Goal: Task Accomplishment & Management: Use online tool/utility

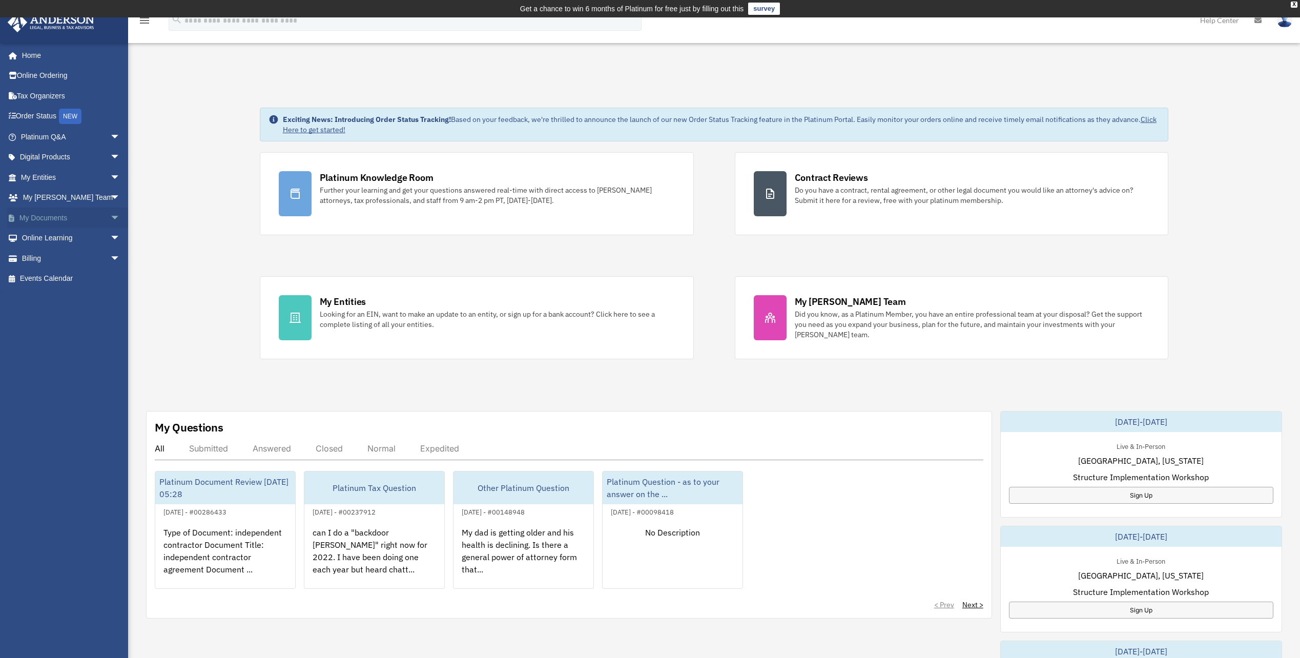
click at [65, 218] on link "My Documents arrow_drop_down" at bounding box center [71, 217] width 129 height 20
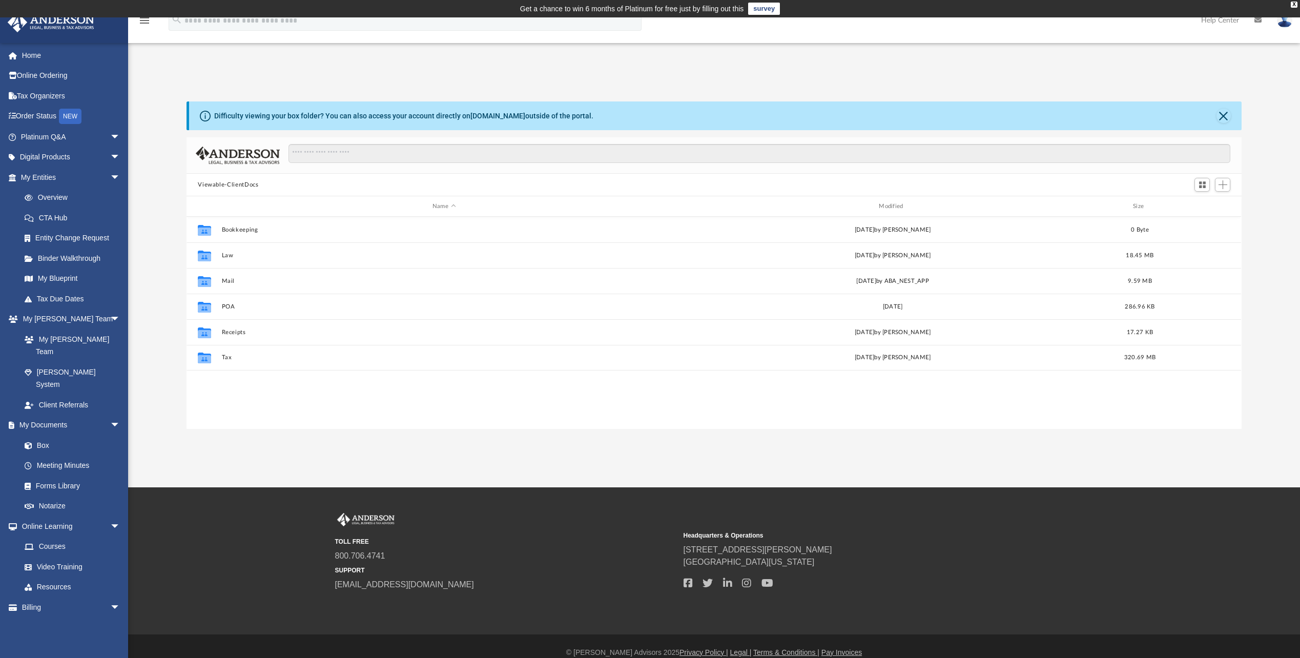
scroll to position [225, 1047]
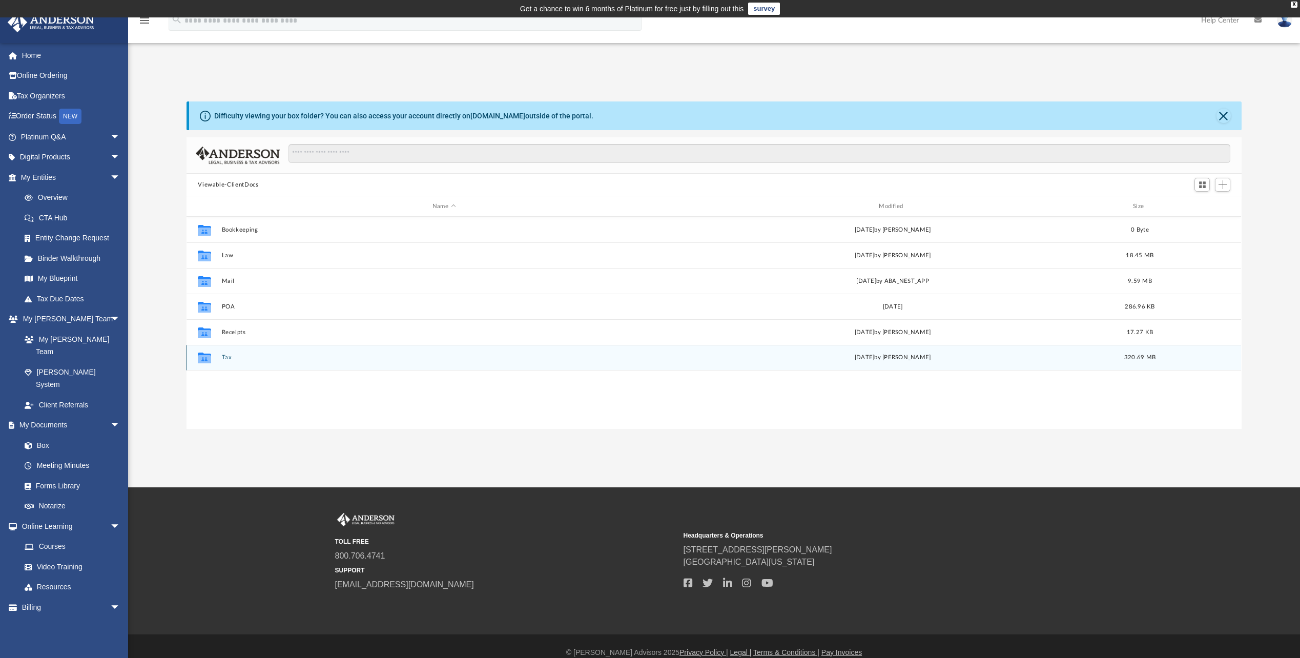
click at [215, 358] on div "Collaborated Folder" at bounding box center [205, 357] width 26 height 16
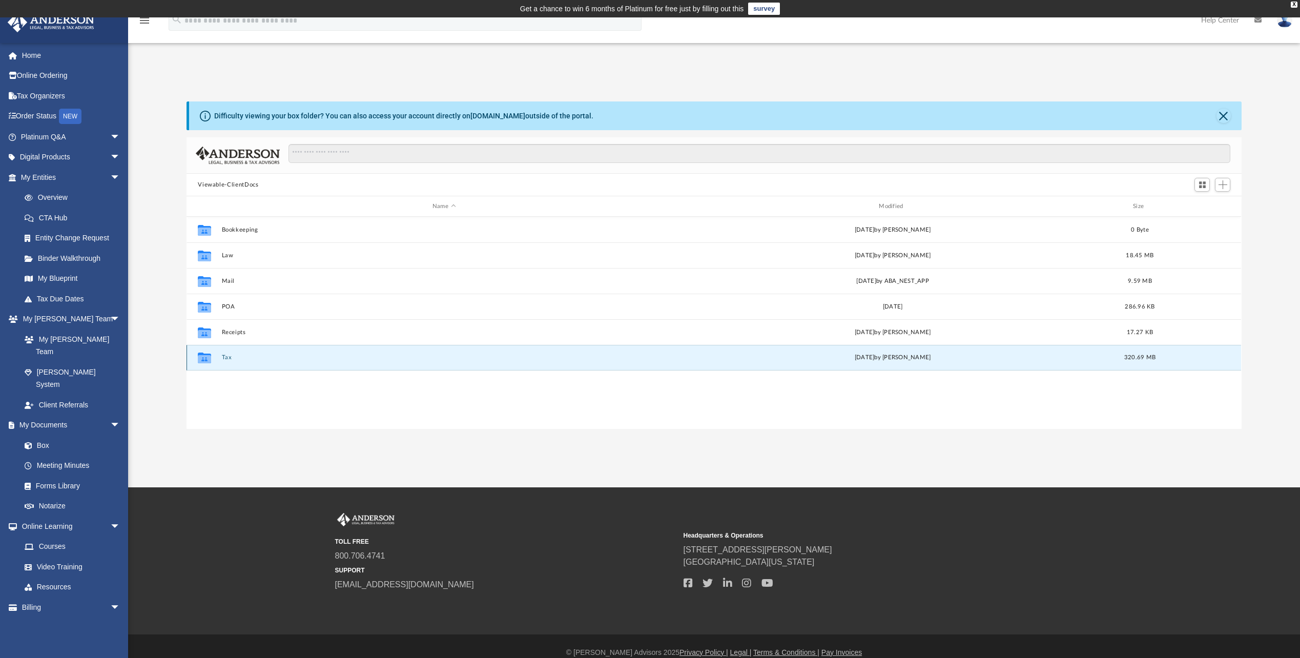
click at [210, 359] on icon "grid" at bounding box center [204, 359] width 13 height 8
drag, startPoint x: 210, startPoint y: 359, endPoint x: 201, endPoint y: 359, distance: 8.7
click at [201, 359] on icon "grid" at bounding box center [204, 359] width 13 height 8
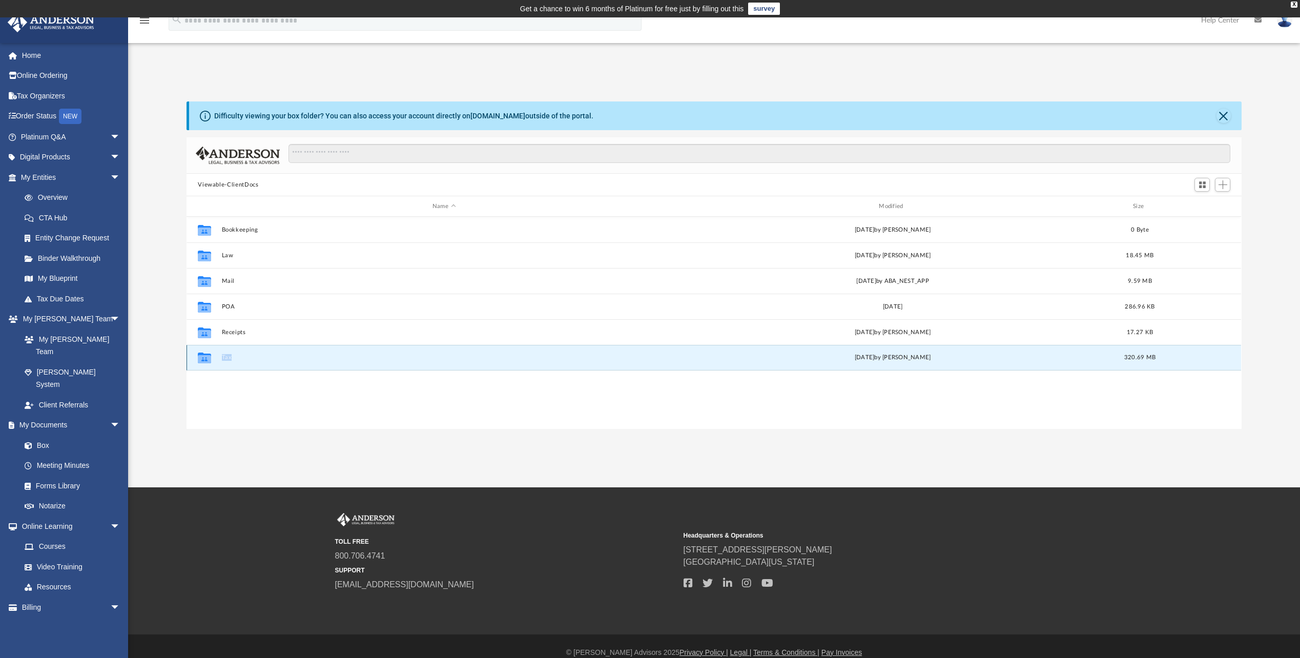
click at [222, 357] on button "Tax" at bounding box center [444, 357] width 444 height 7
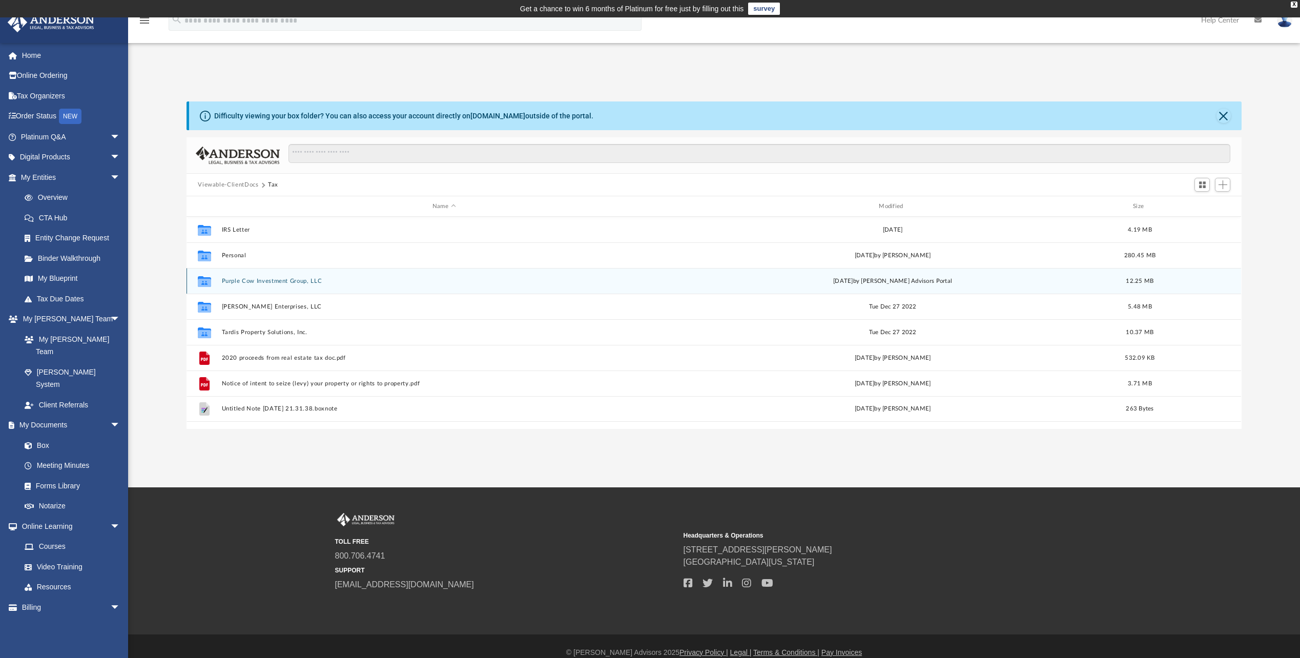
click at [207, 281] on icon "grid" at bounding box center [204, 282] width 13 height 8
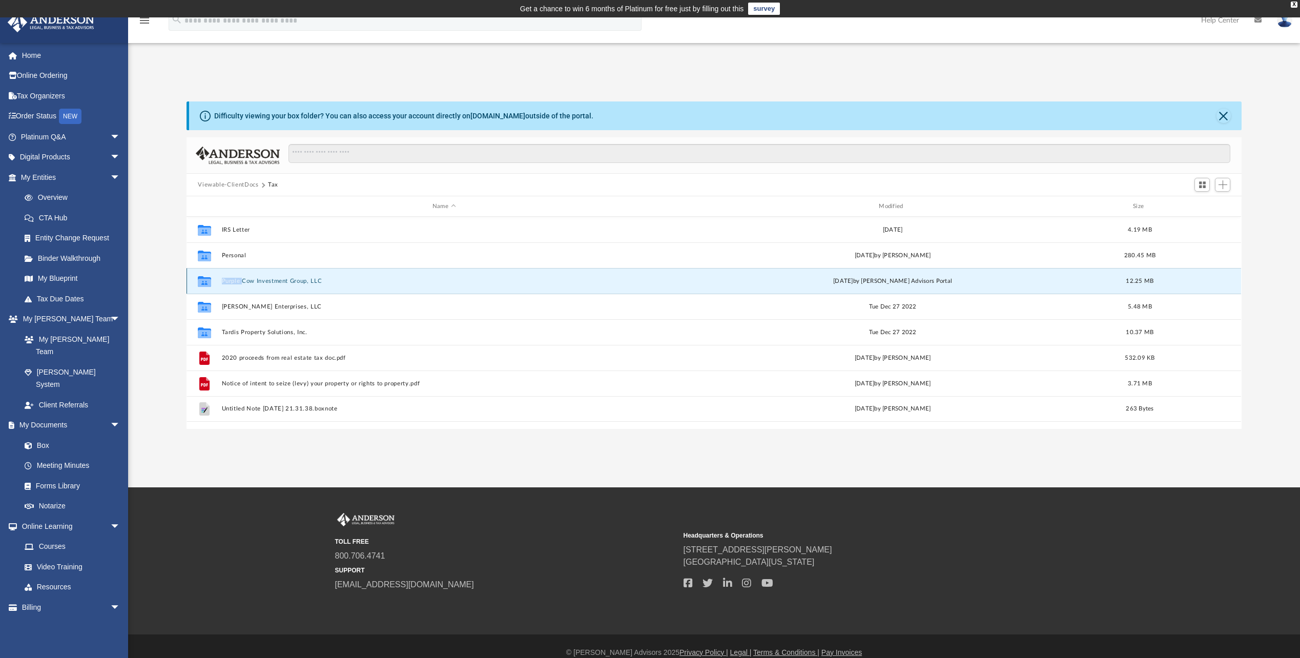
drag, startPoint x: 207, startPoint y: 281, endPoint x: 231, endPoint y: 280, distance: 23.6
click at [231, 280] on button "Purple Cow Investment Group, LLC" at bounding box center [444, 281] width 444 height 7
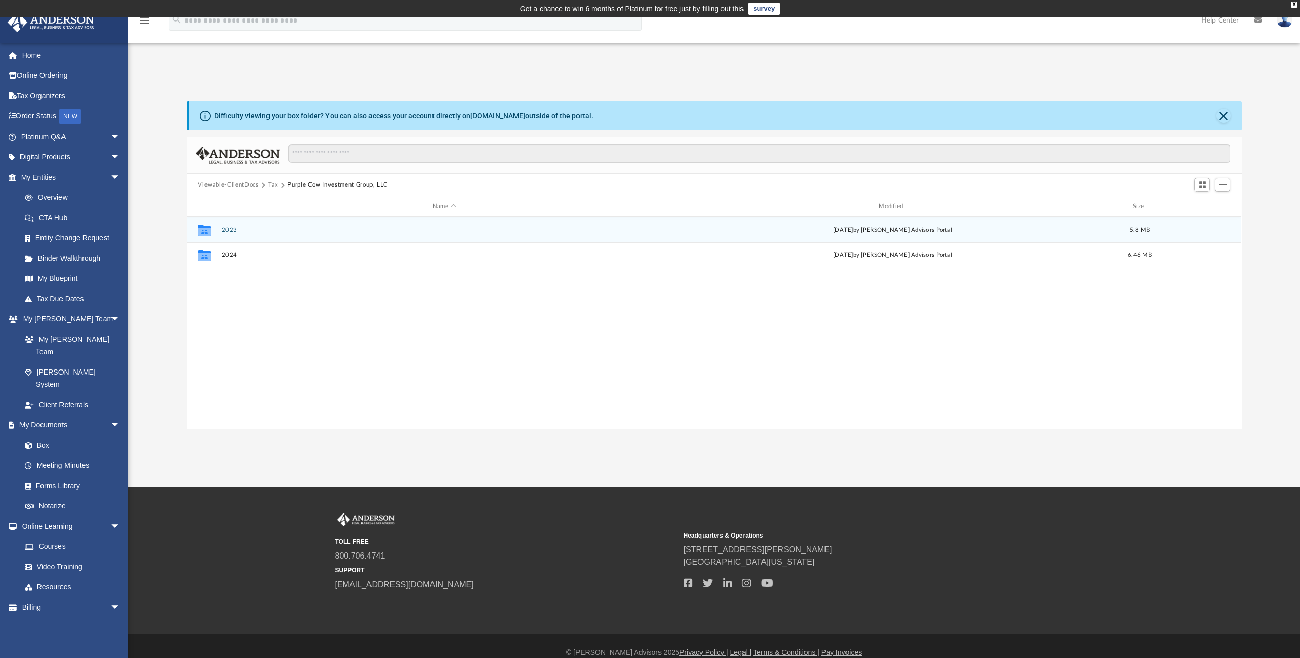
drag, startPoint x: 231, startPoint y: 280, endPoint x: 228, endPoint y: 230, distance: 50.8
click at [228, 230] on button "2023" at bounding box center [444, 229] width 444 height 7
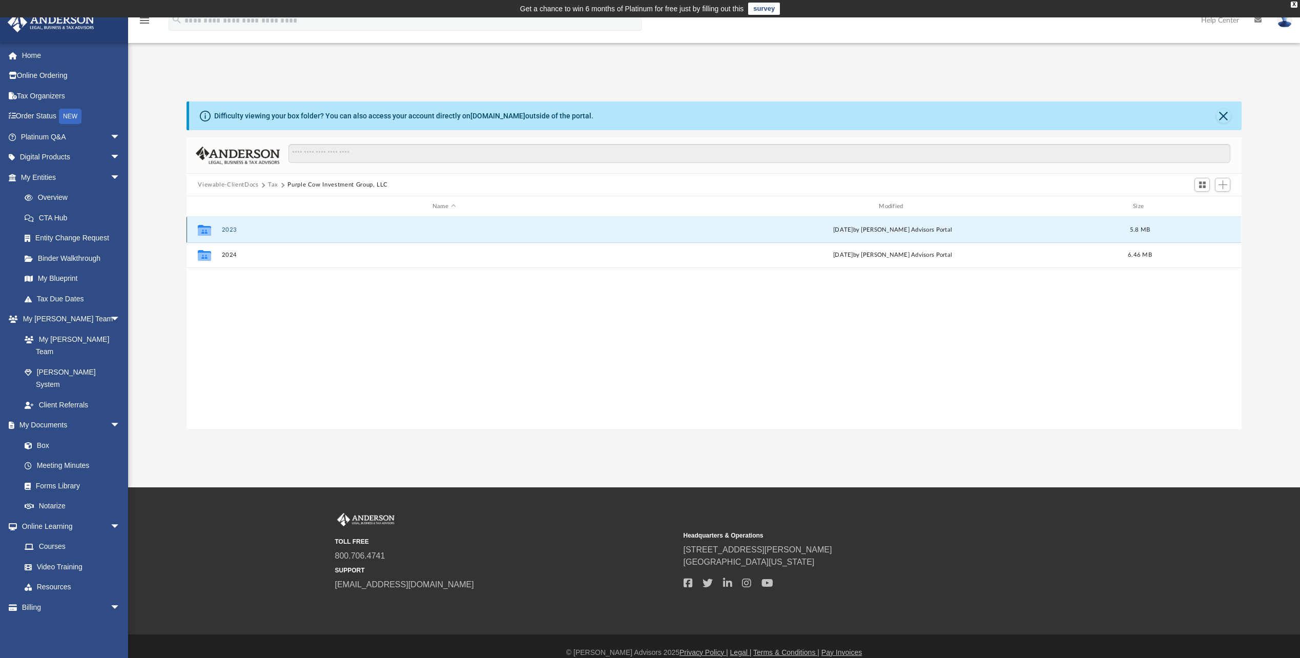
click at [228, 230] on button "2023" at bounding box center [444, 229] width 444 height 7
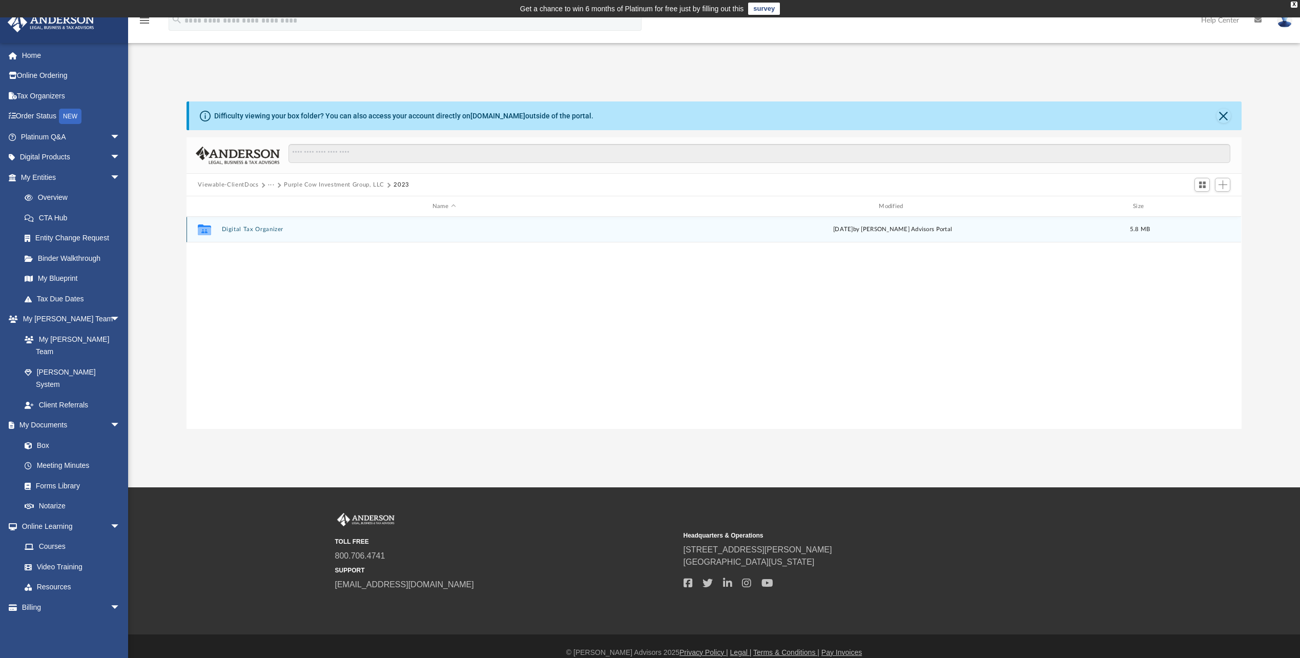
click at [217, 233] on div "Collaborated Folder" at bounding box center [205, 229] width 26 height 16
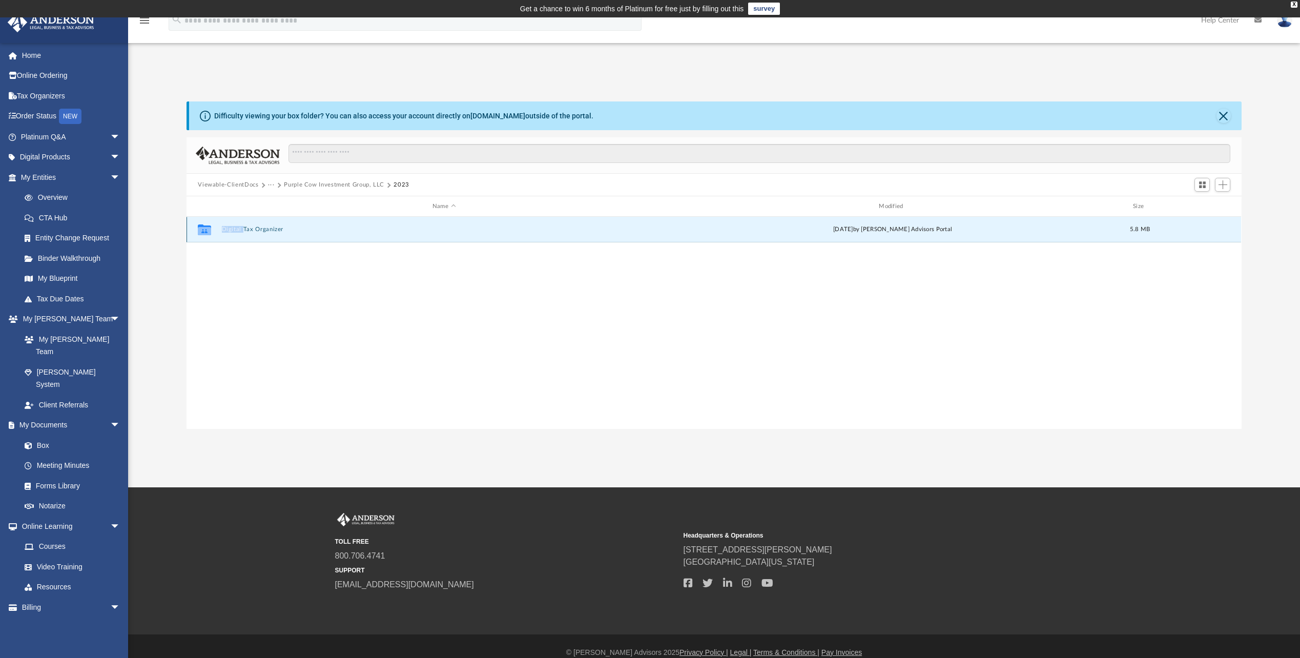
click at [217, 233] on div "Collaborated Folder" at bounding box center [205, 229] width 26 height 16
drag, startPoint x: 217, startPoint y: 233, endPoint x: 206, endPoint y: 231, distance: 11.0
click at [206, 231] on icon "grid" at bounding box center [204, 231] width 13 height 8
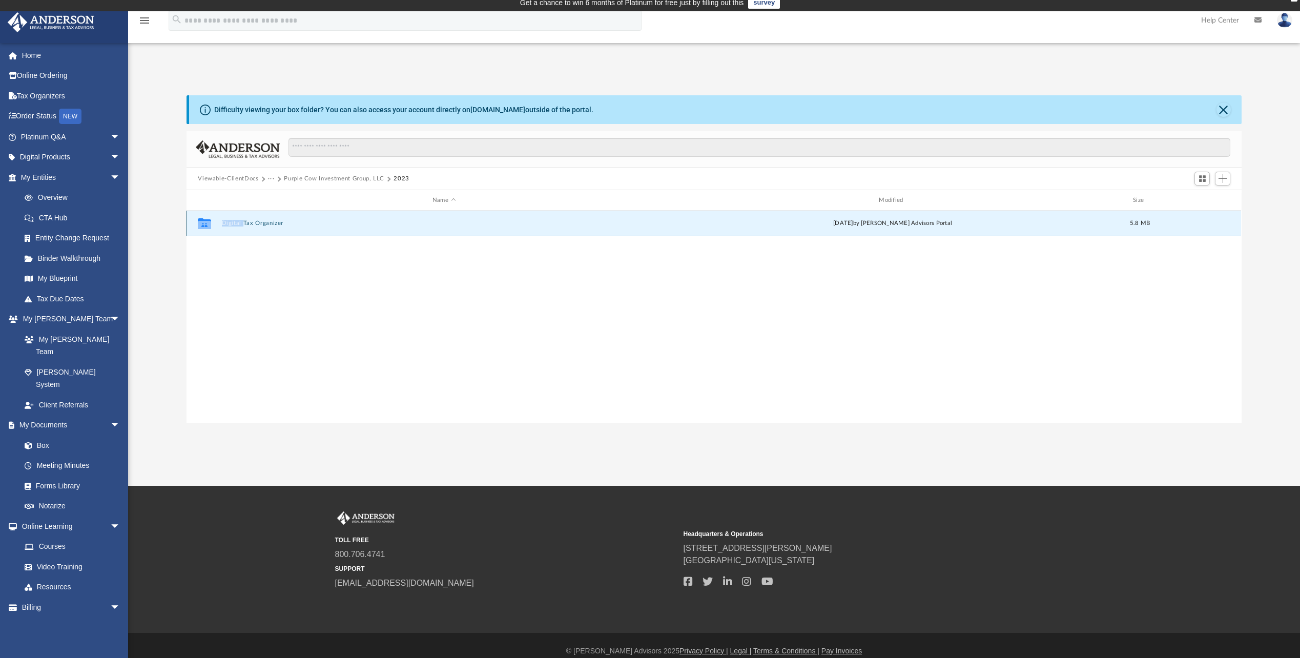
scroll to position [0, 0]
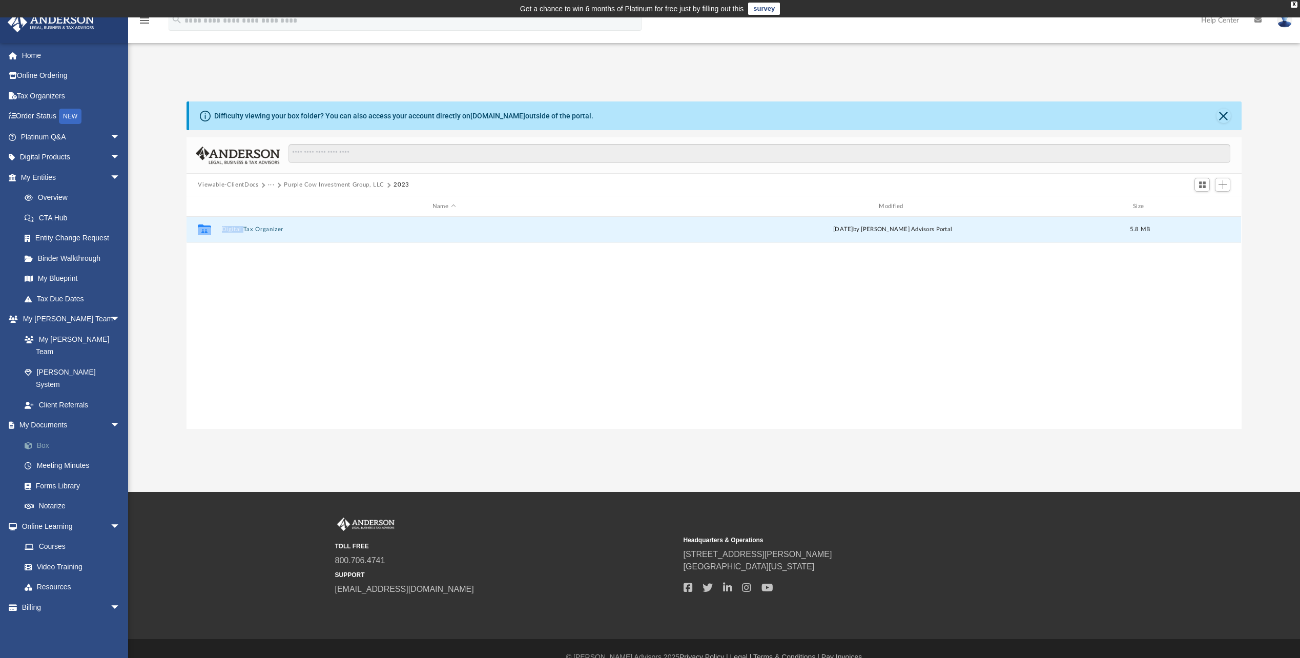
click at [50, 435] on link "Box" at bounding box center [74, 445] width 121 height 20
click at [202, 228] on icon "grid" at bounding box center [204, 231] width 13 height 8
drag, startPoint x: 202, startPoint y: 228, endPoint x: 225, endPoint y: 227, distance: 23.1
click at [225, 227] on button "Digital Tax Organizer" at bounding box center [444, 229] width 444 height 7
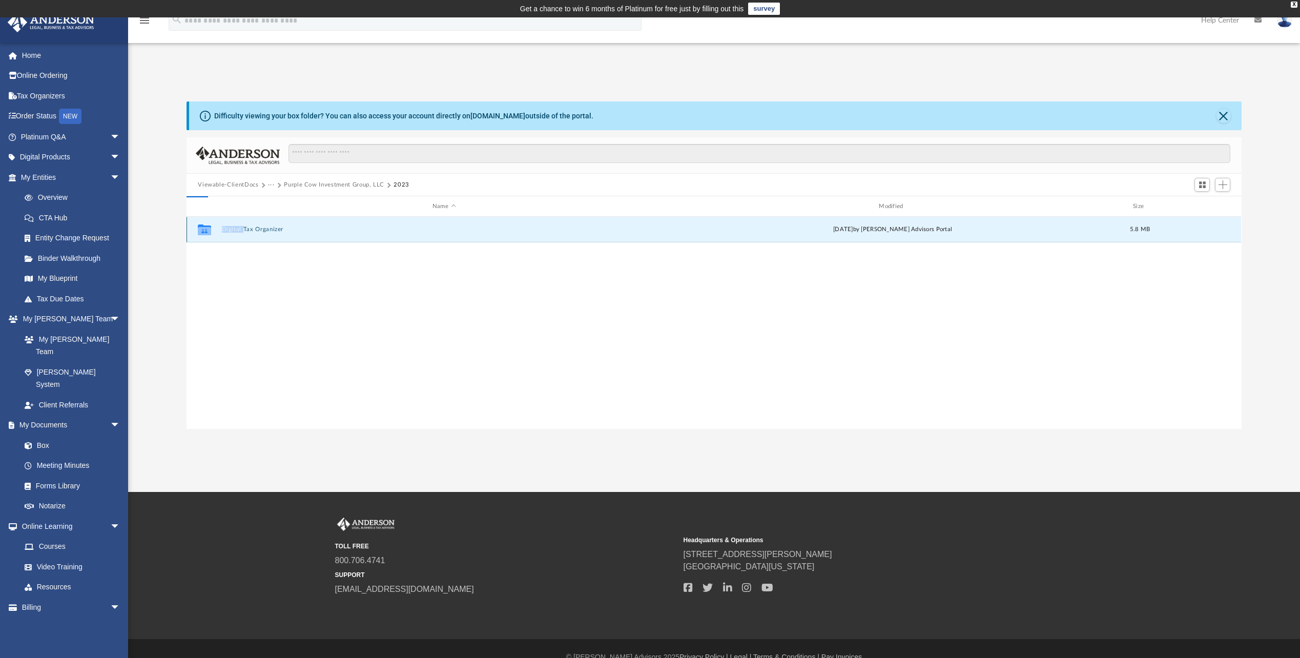
click at [225, 227] on button "Digital Tax Organizer" at bounding box center [444, 229] width 444 height 7
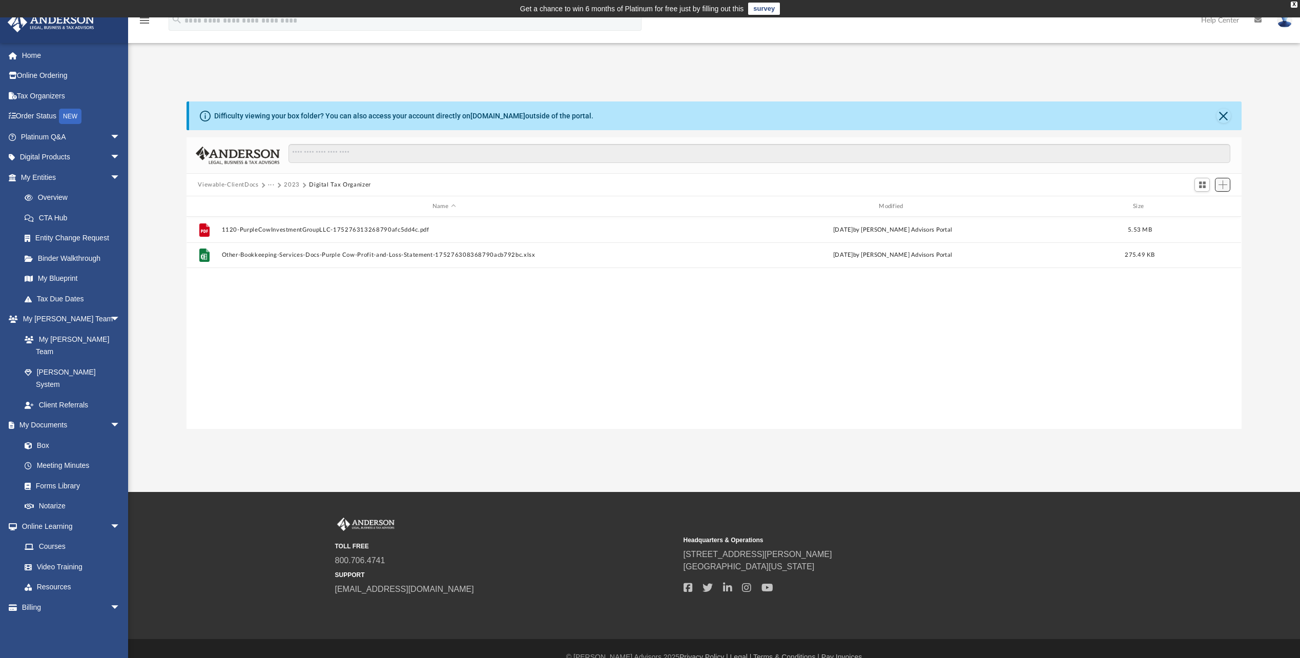
click at [1224, 183] on span "Add" at bounding box center [1222, 184] width 9 height 9
click at [227, 181] on button "Viewable-ClientDocs" at bounding box center [228, 184] width 60 height 9
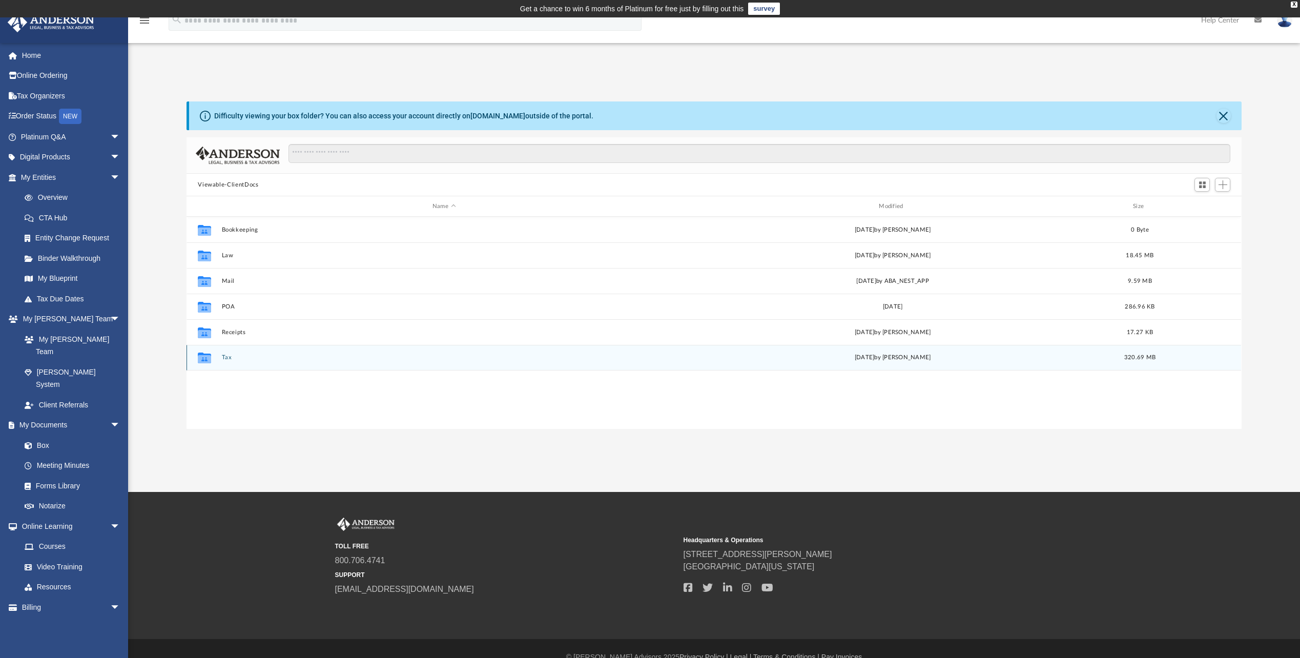
click at [228, 356] on button "Tax" at bounding box center [444, 357] width 444 height 7
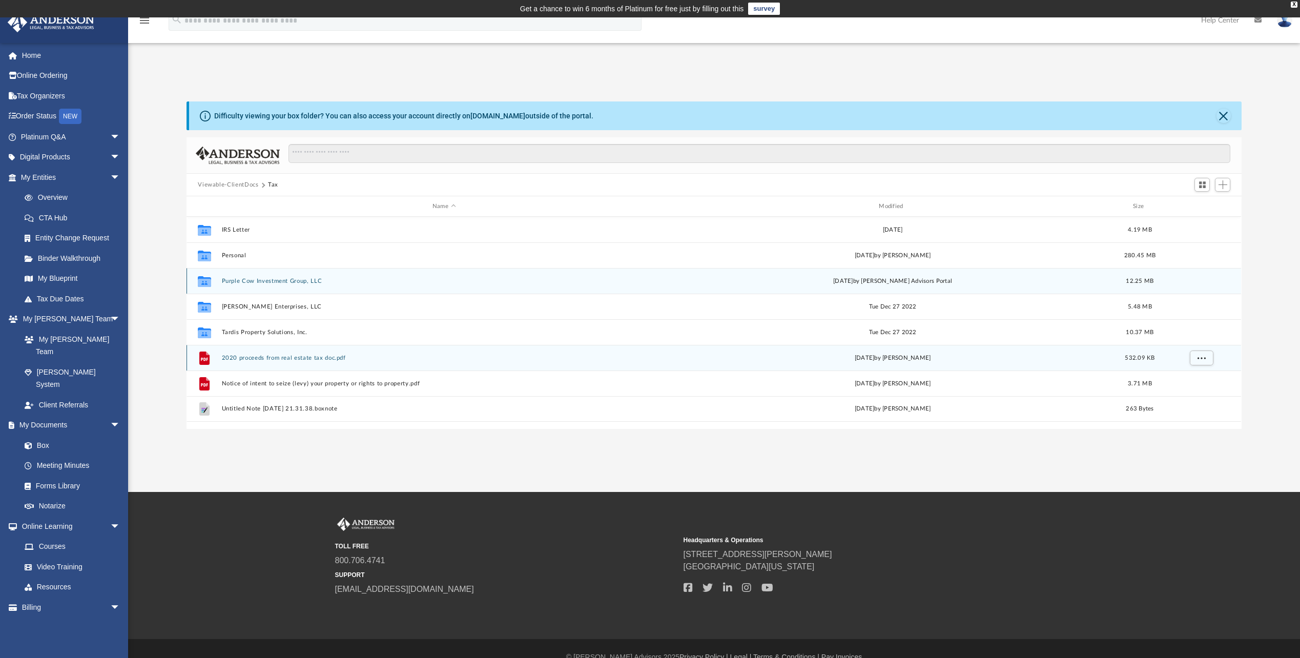
click at [204, 276] on icon "Collaborated Folder" at bounding box center [204, 281] width 16 height 16
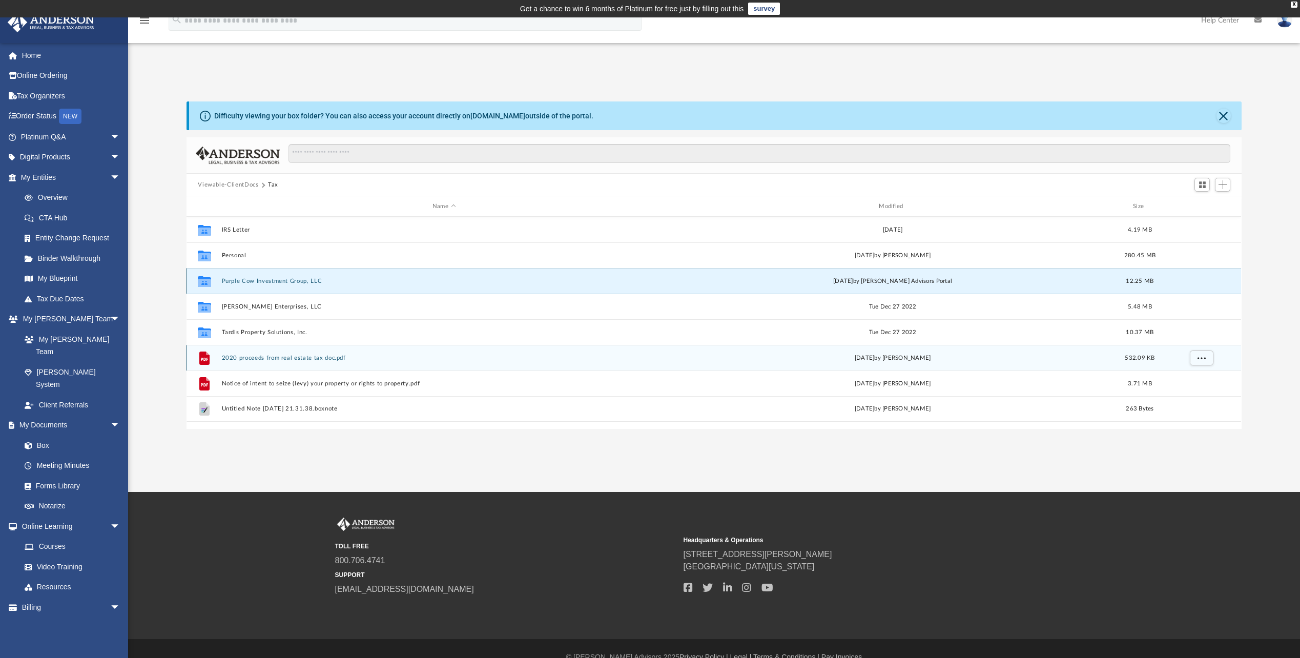
click at [224, 281] on button "Purple Cow Investment Group, LLC" at bounding box center [444, 281] width 444 height 7
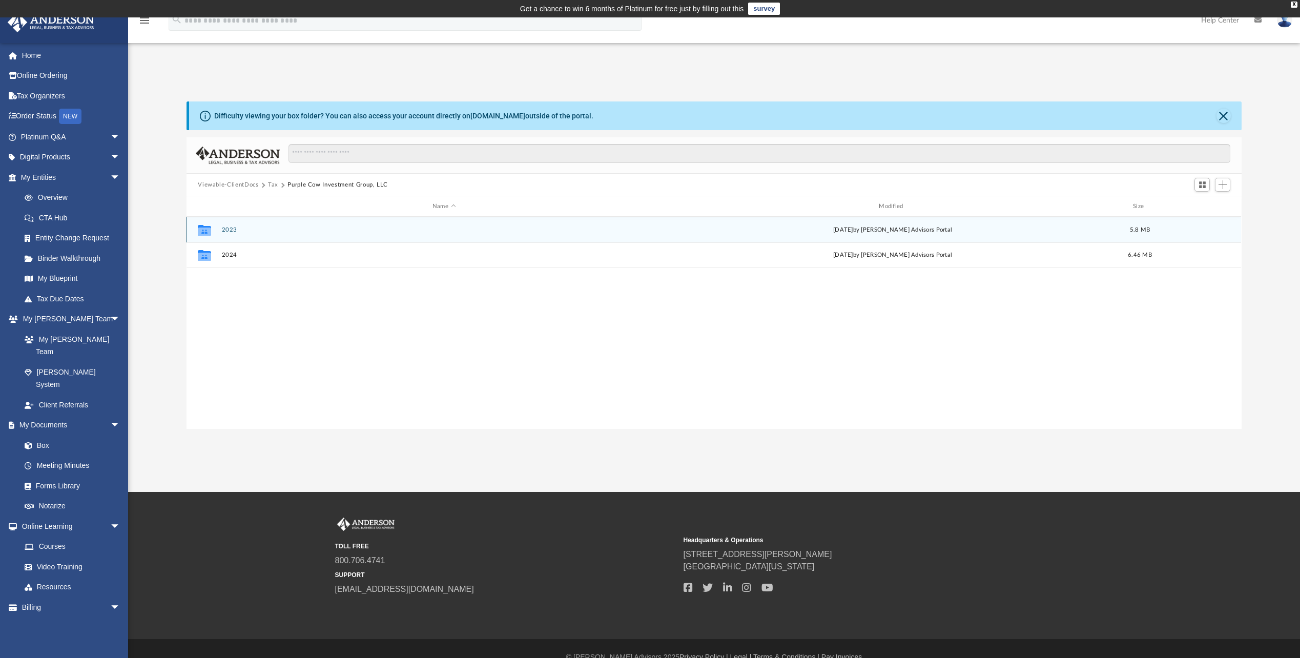
click at [201, 229] on icon "grid" at bounding box center [204, 231] width 13 height 8
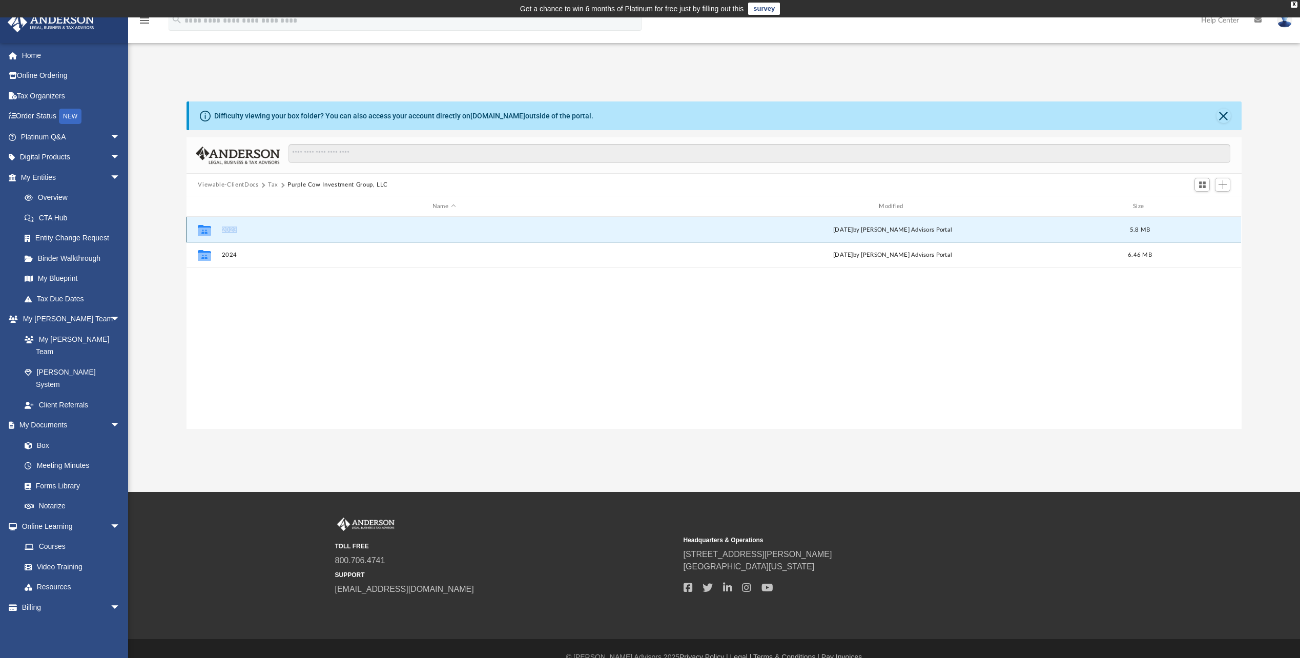
click at [201, 229] on icon "grid" at bounding box center [204, 231] width 13 height 8
drag, startPoint x: 201, startPoint y: 229, endPoint x: 230, endPoint y: 228, distance: 28.7
click at [230, 228] on button "2023" at bounding box center [444, 229] width 444 height 7
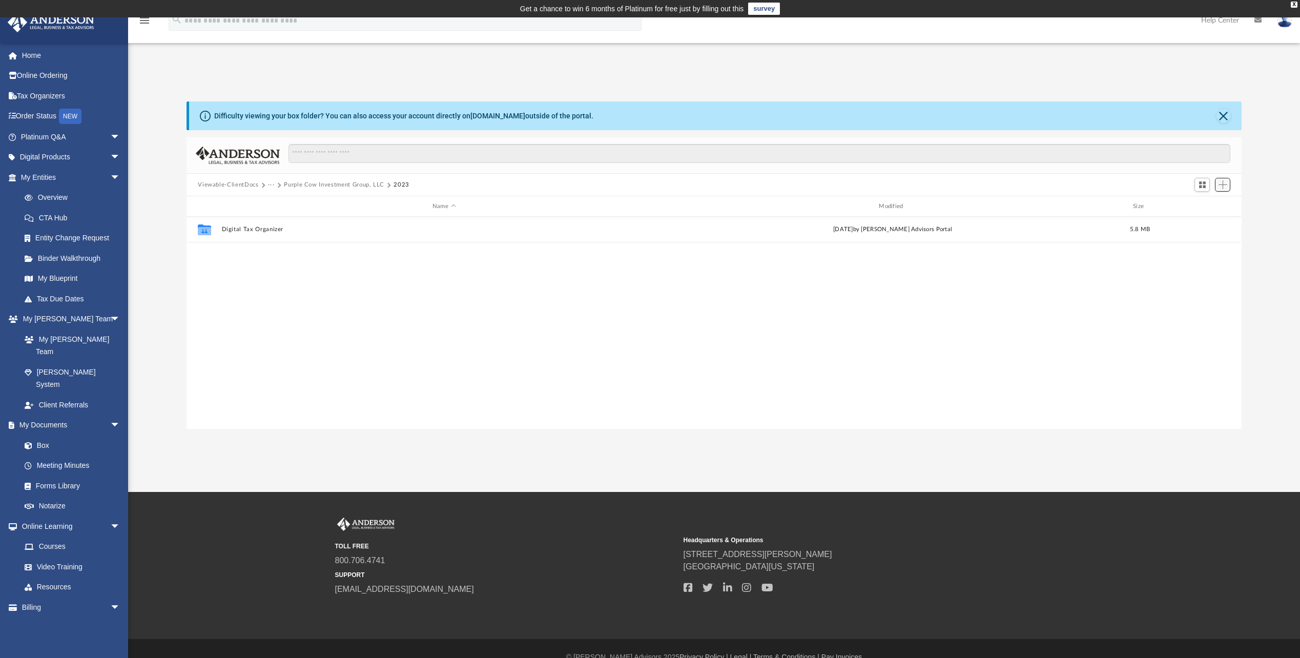
click at [1221, 182] on span "Add" at bounding box center [1222, 184] width 9 height 9
click at [1199, 207] on li "Upload" at bounding box center [1208, 205] width 33 height 11
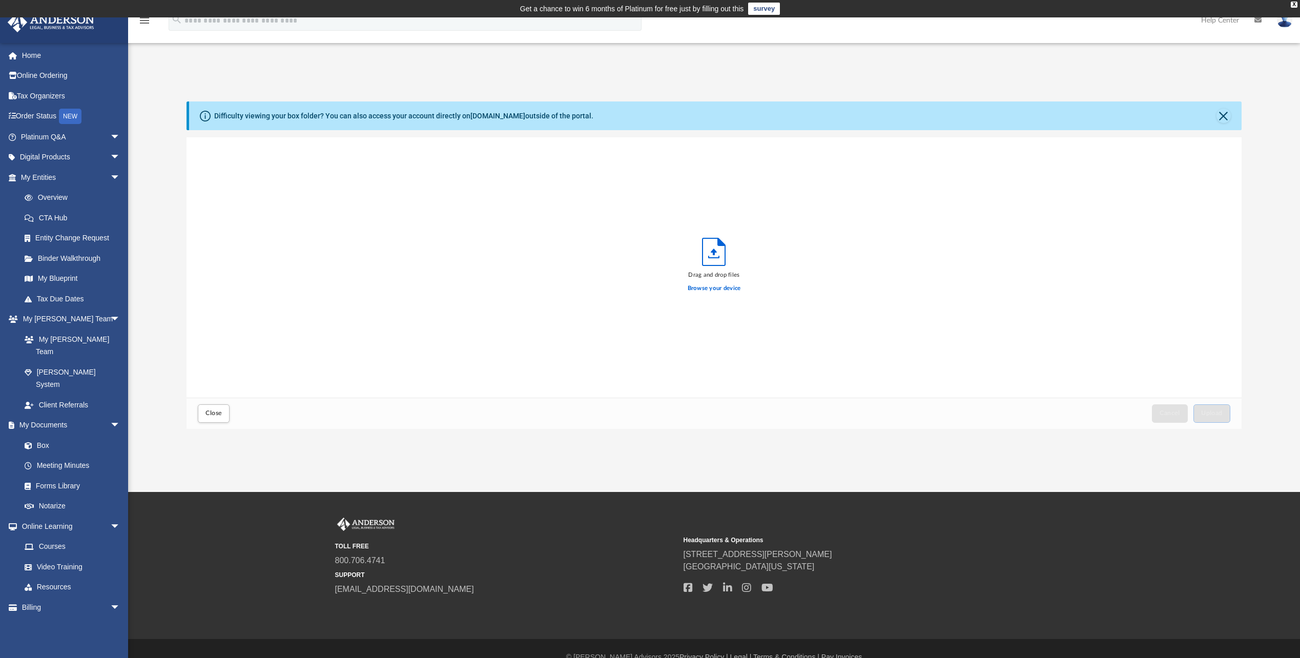
scroll to position [252, 1047]
click at [1218, 412] on span "Upload" at bounding box center [1212, 413] width 22 height 6
click at [1221, 412] on span "Upload" at bounding box center [1212, 413] width 22 height 6
click at [204, 419] on button "Close" at bounding box center [214, 413] width 32 height 18
